Goal: Information Seeking & Learning: Check status

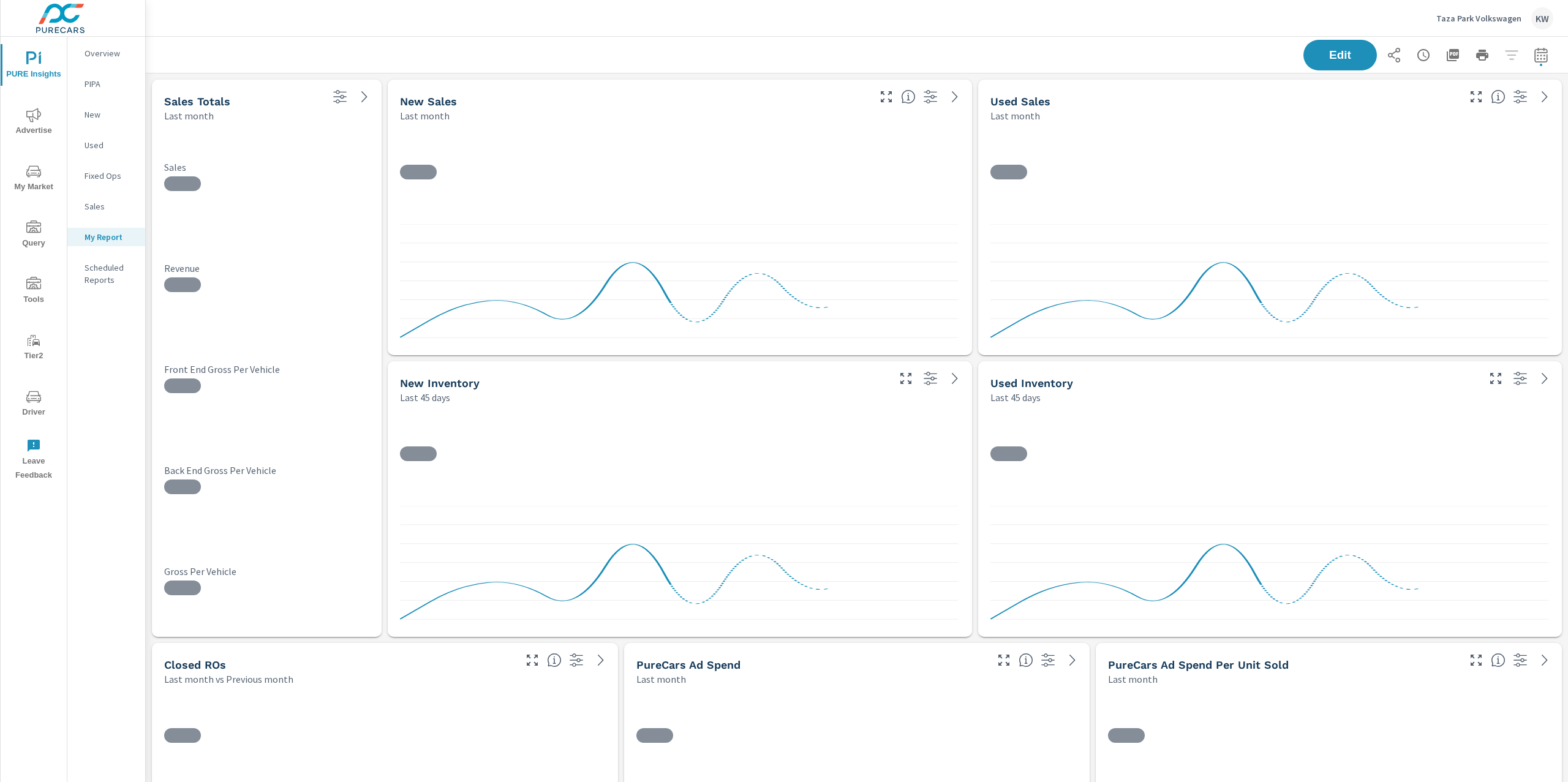
scroll to position [4823, 1435]
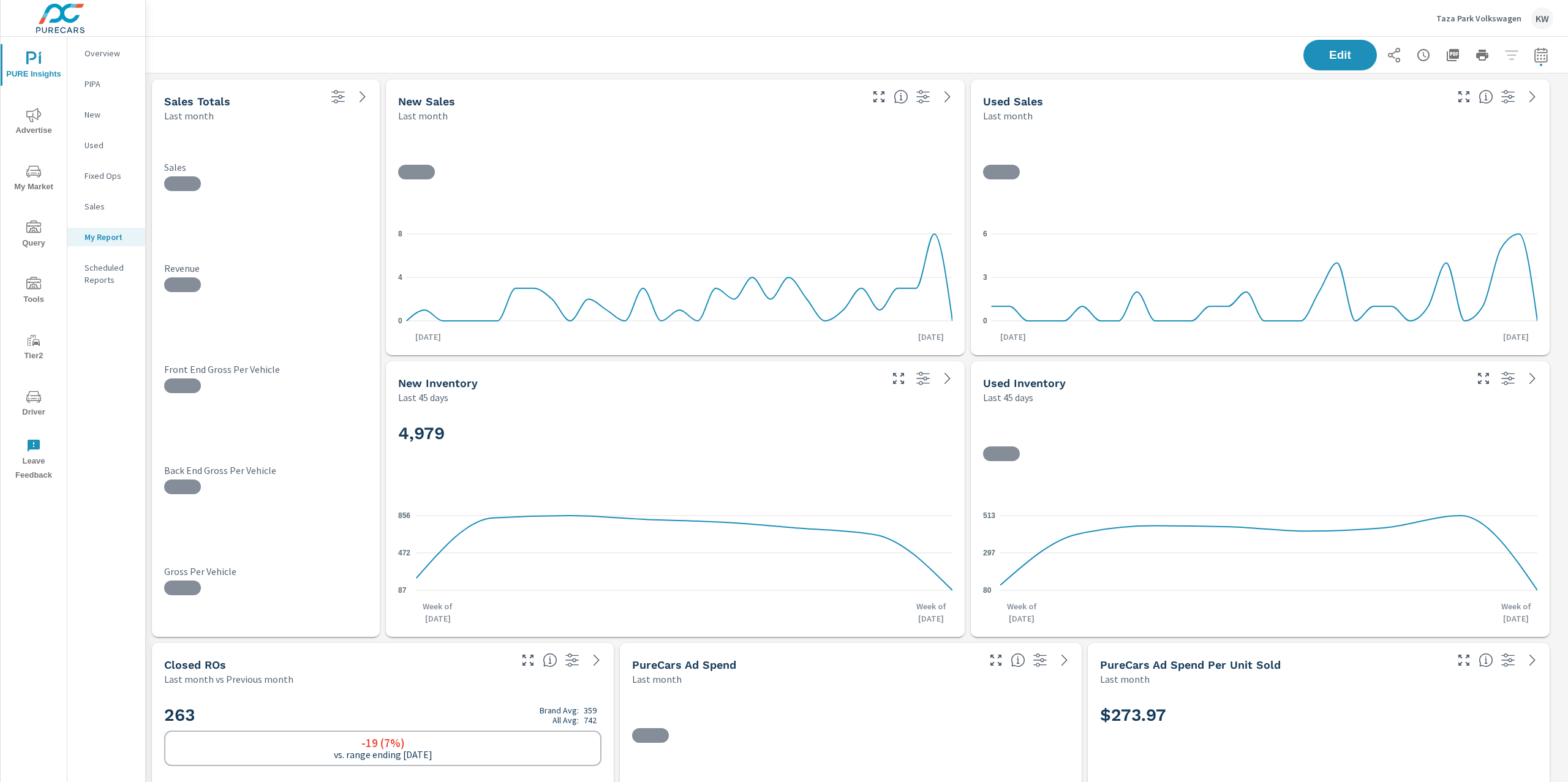
click at [1488, 18] on p "Taza Park Volkswagen" at bounding box center [1479, 19] width 85 height 11
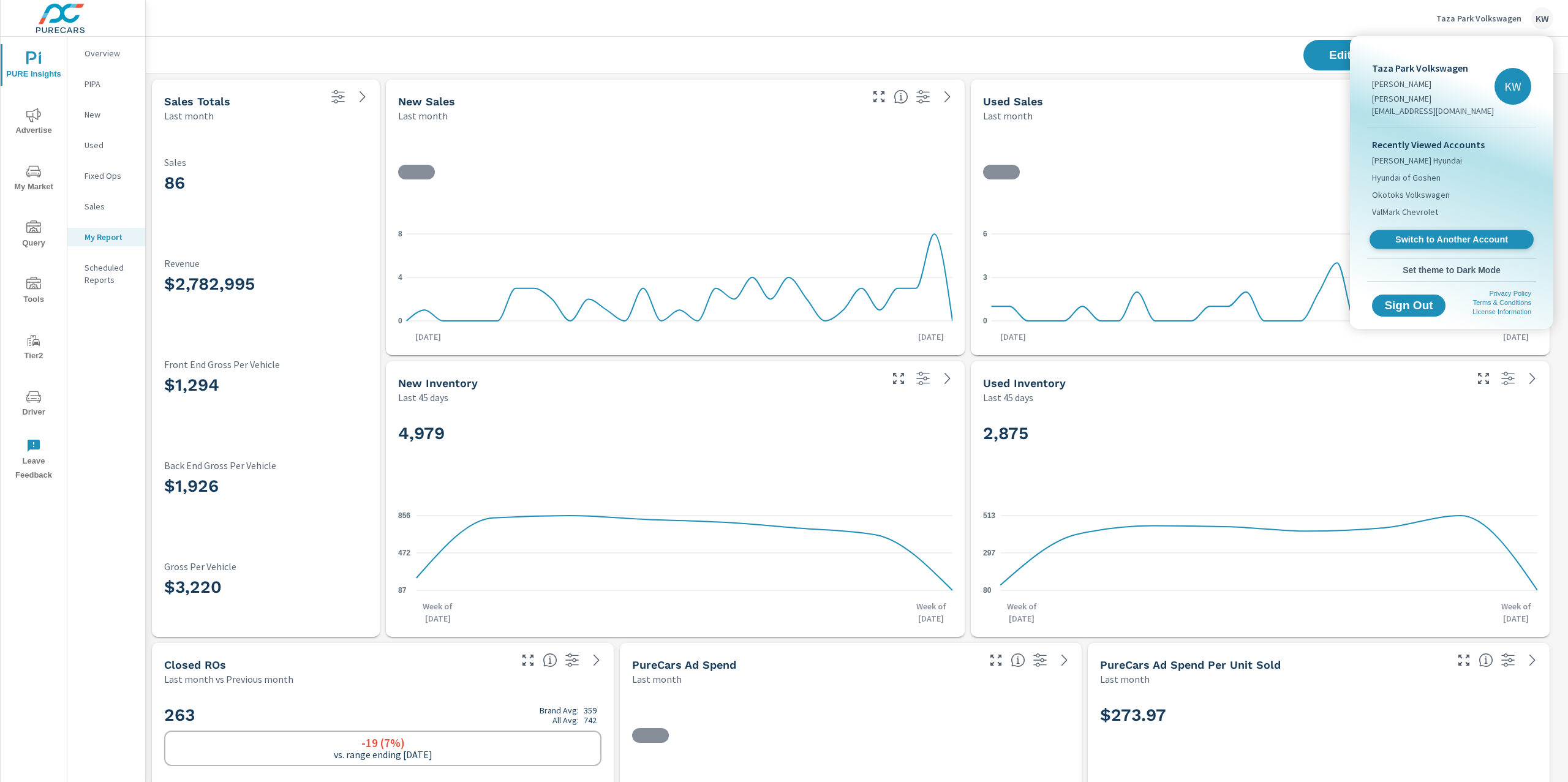
click at [1439, 231] on link "Switch to Another Account" at bounding box center [1451, 240] width 164 height 19
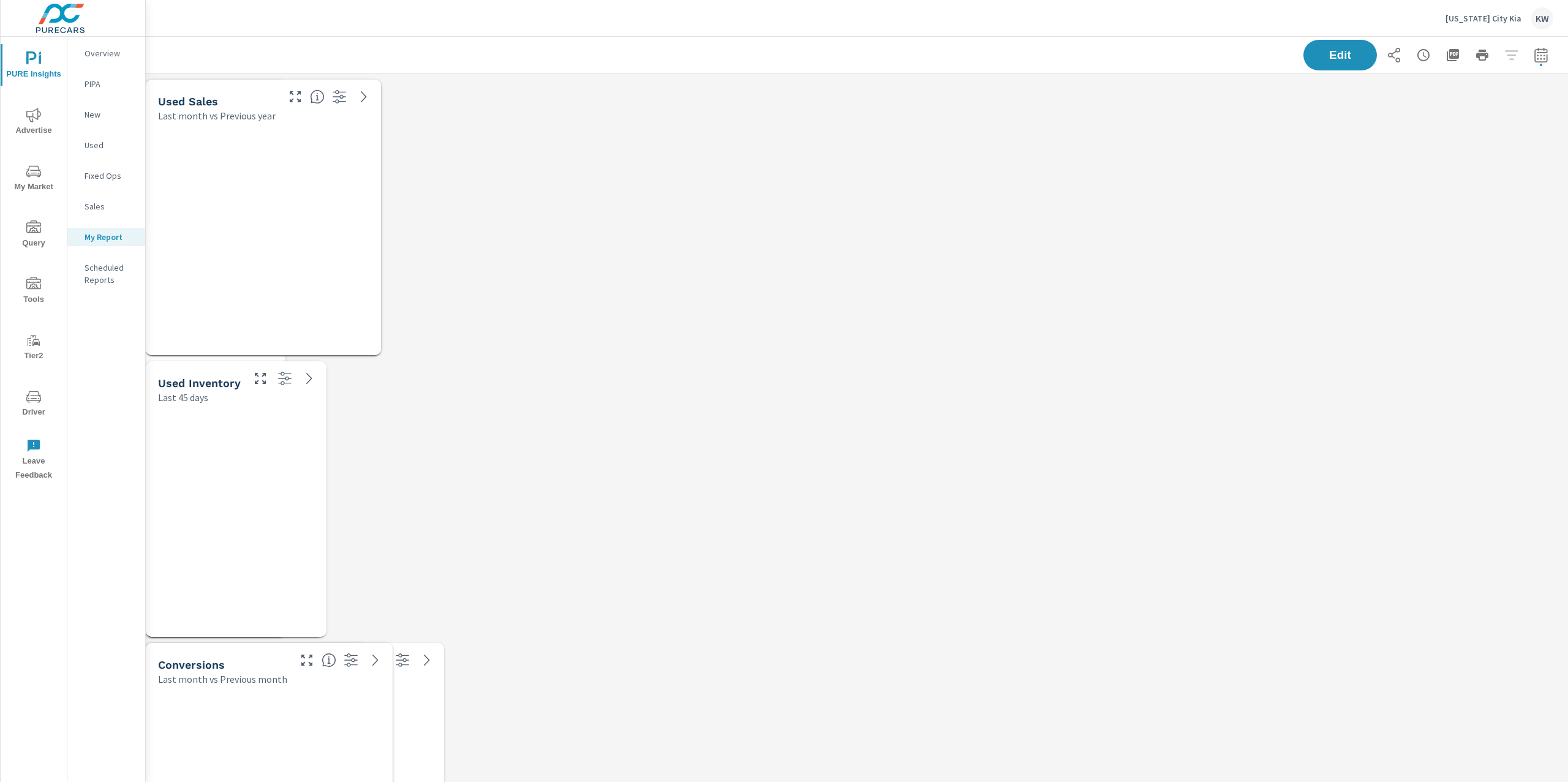
scroll to position [8205, 1435]
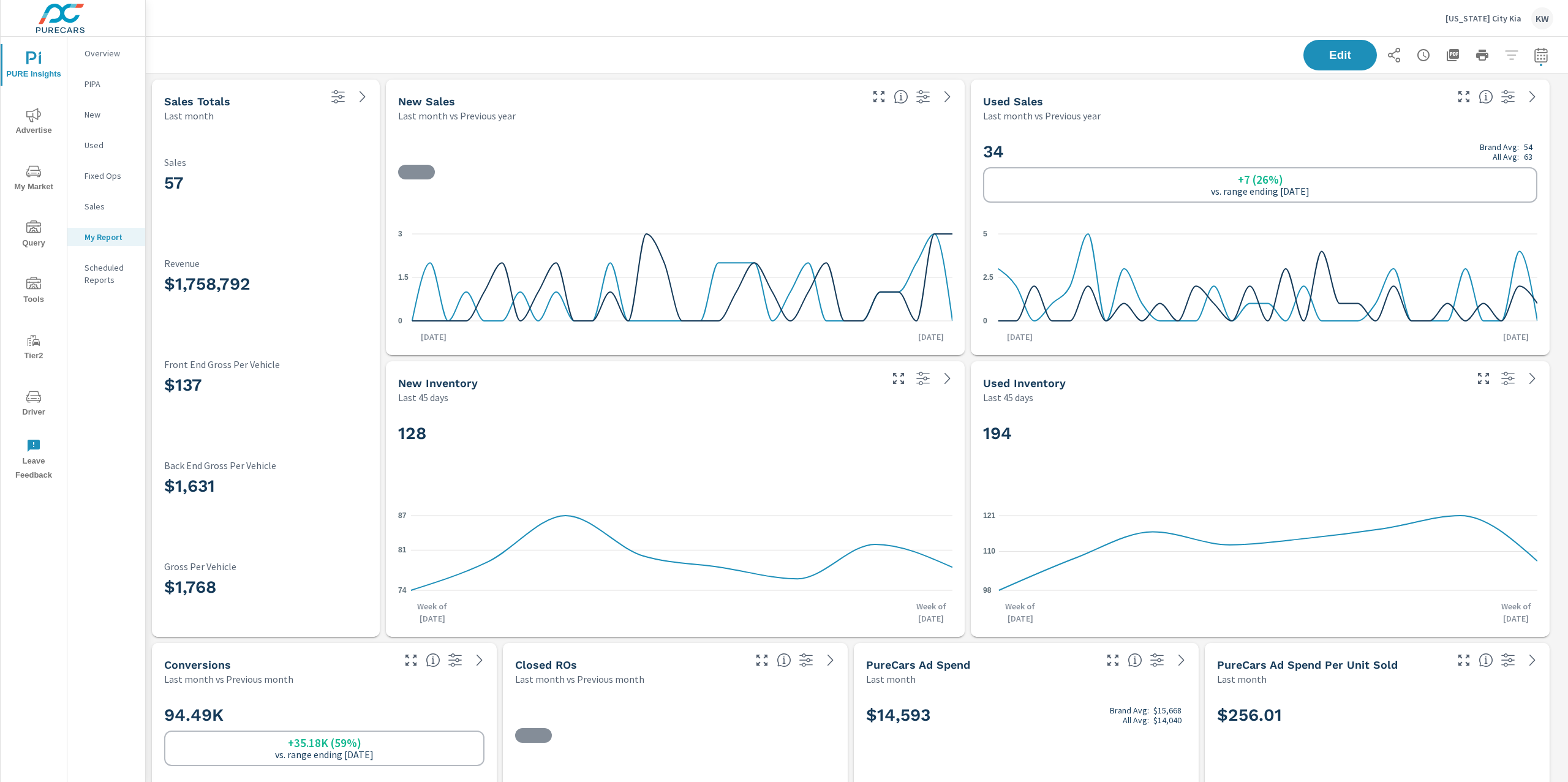
click at [42, 281] on span "Tools" at bounding box center [34, 292] width 58 height 30
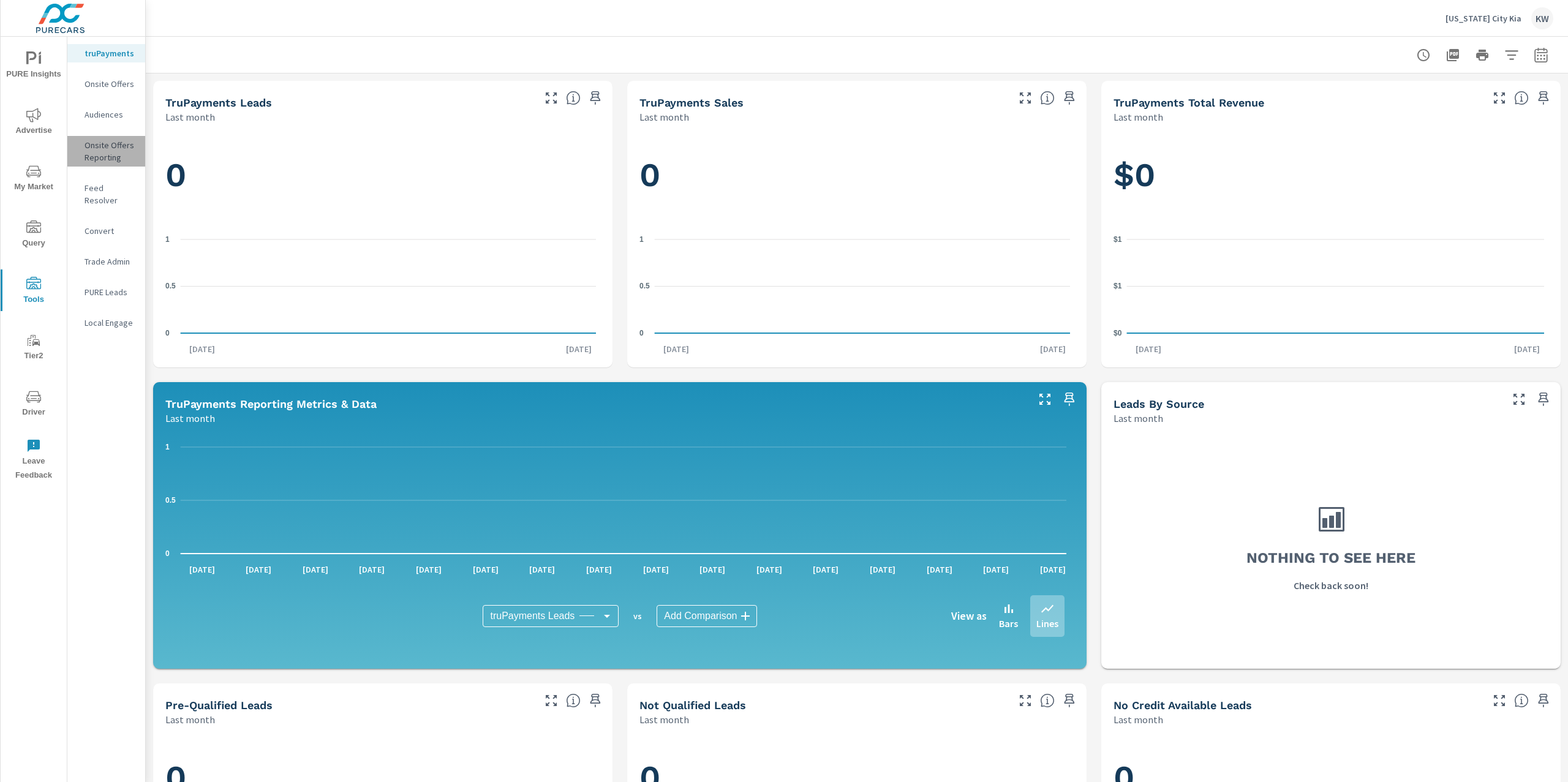
click at [106, 146] on p "Onsite Offers Reporting" at bounding box center [110, 152] width 51 height 24
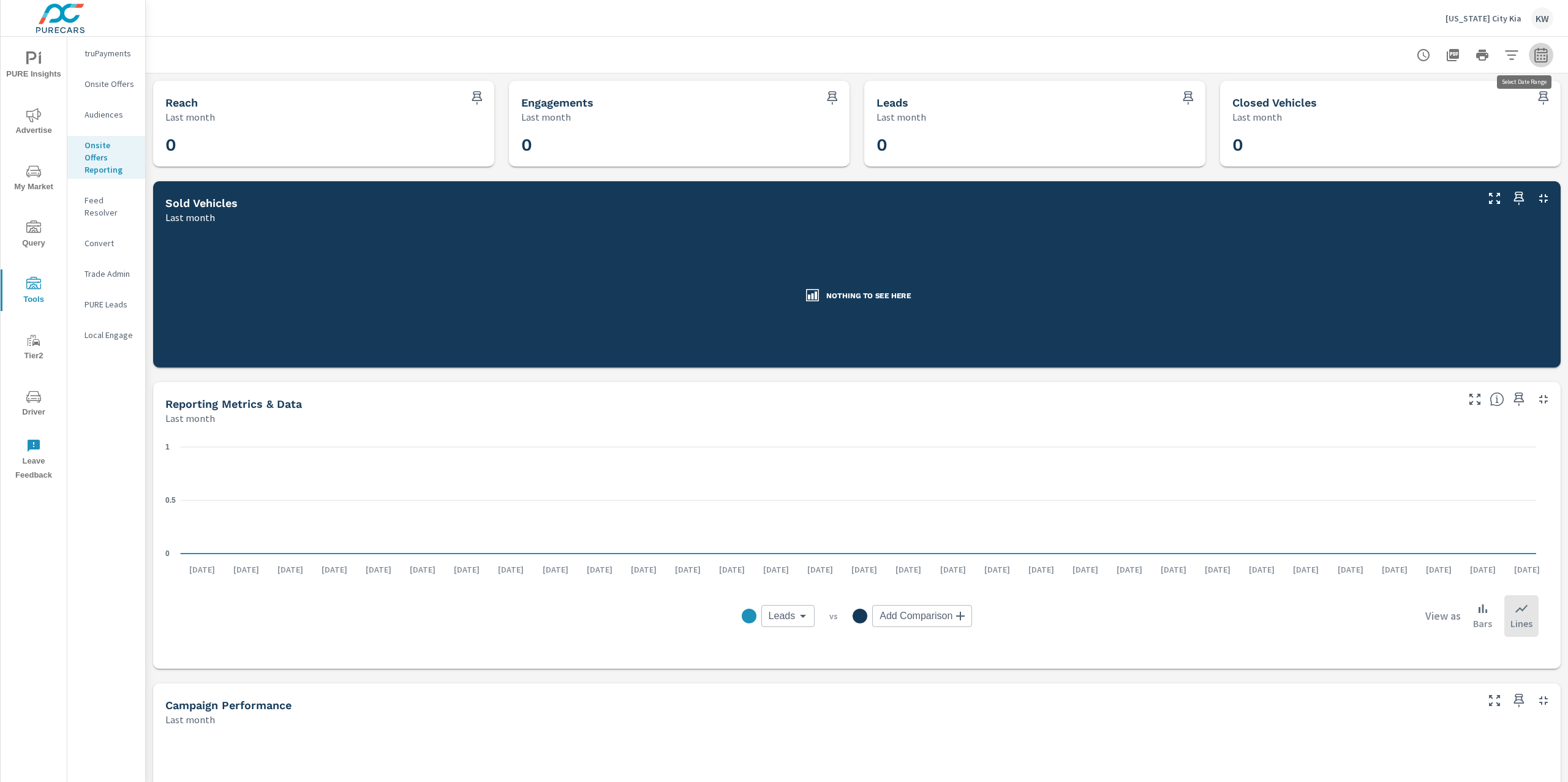
click at [1528, 62] on button "button" at bounding box center [1541, 56] width 24 height 24
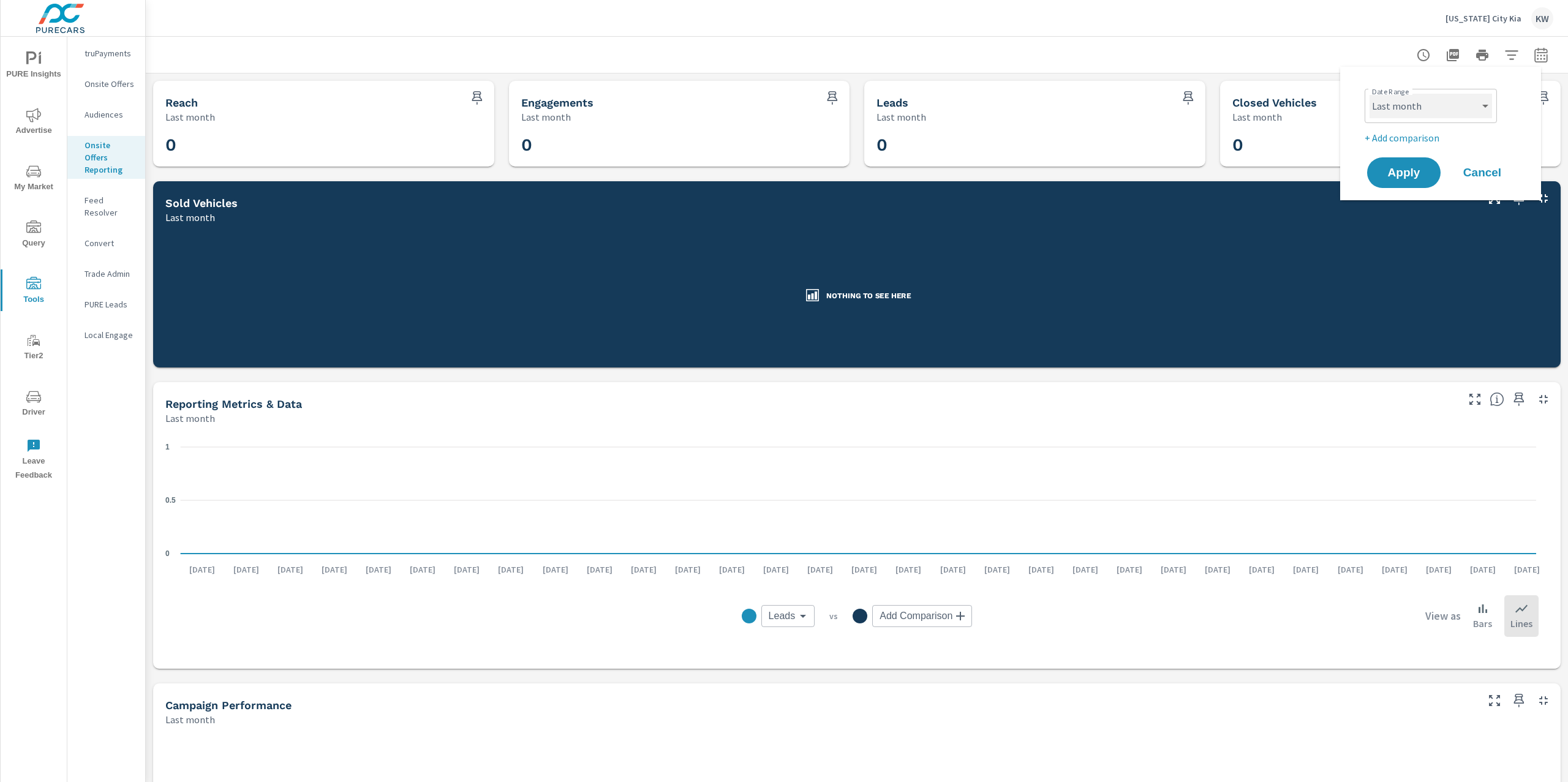
click at [1454, 108] on select "Custom Yesterday Last week Last 7 days Last 14 days Last 30 days Last 45 days L…" at bounding box center [1431, 106] width 122 height 24
click at [1369, 93] on select "Custom Yesterday Last week Last 7 days Last 14 days Last 30 days Last 45 days L…" at bounding box center [1431, 106] width 122 height 24
select select "Month to date"
click at [1388, 168] on span "Apply" at bounding box center [1403, 173] width 50 height 11
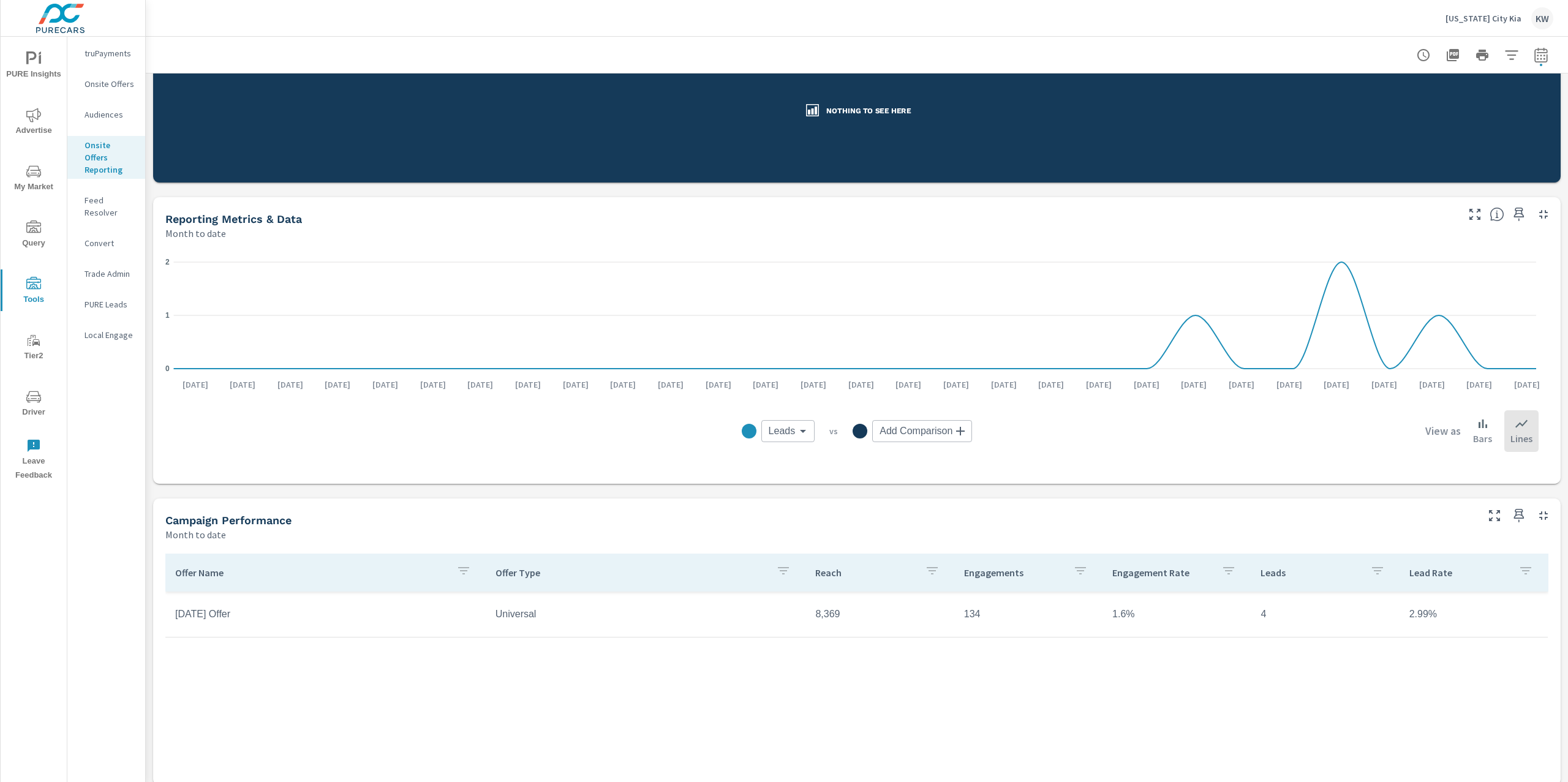
scroll to position [195, 0]
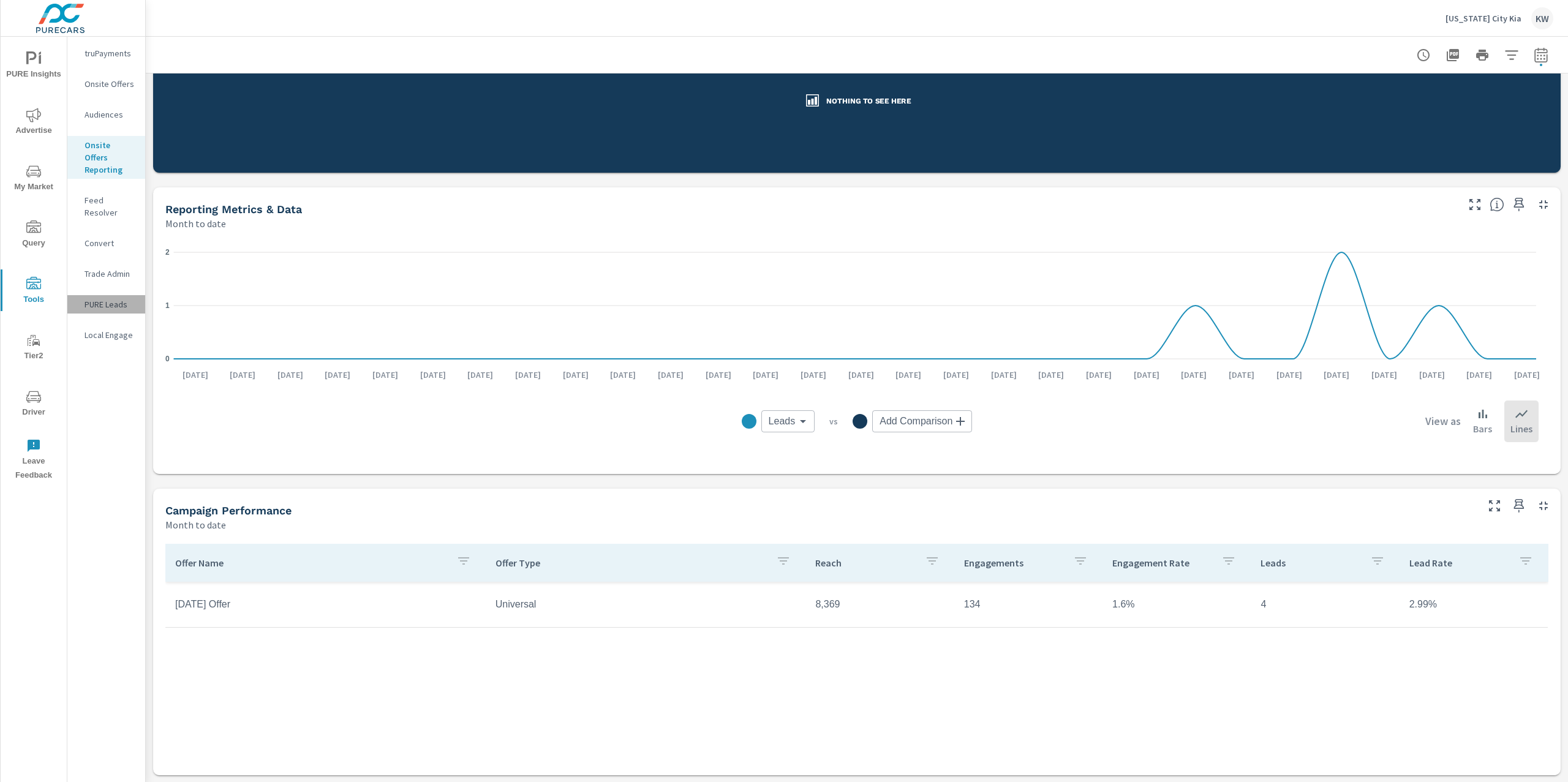
click at [113, 299] on p "PURE Leads" at bounding box center [110, 304] width 51 height 12
